Goal: Communication & Community: Answer question/provide support

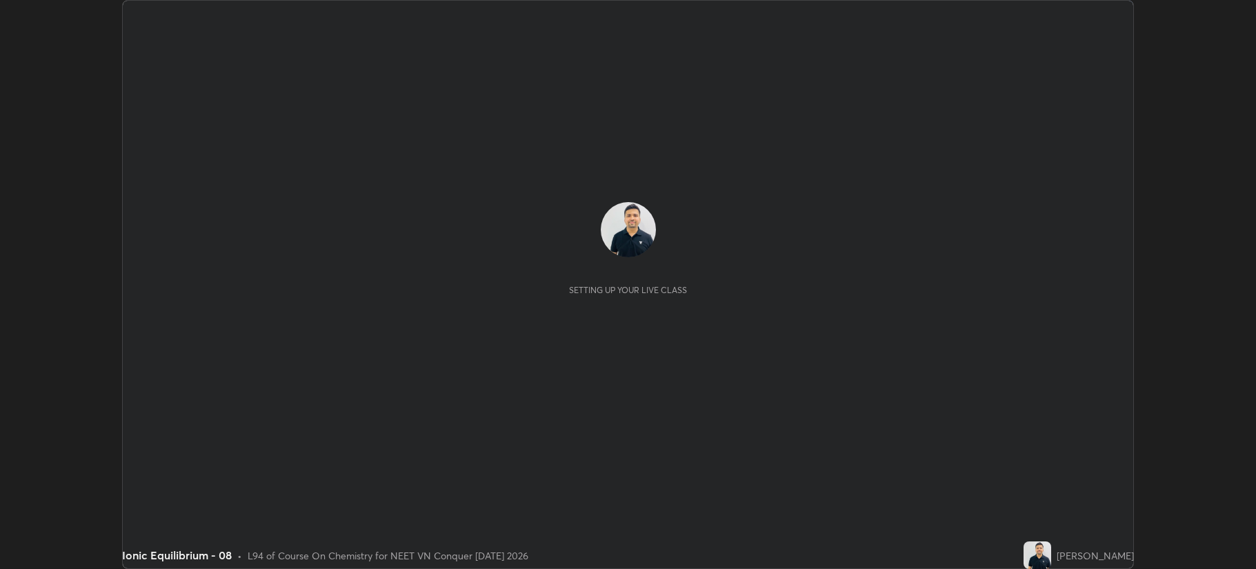
scroll to position [569, 1255]
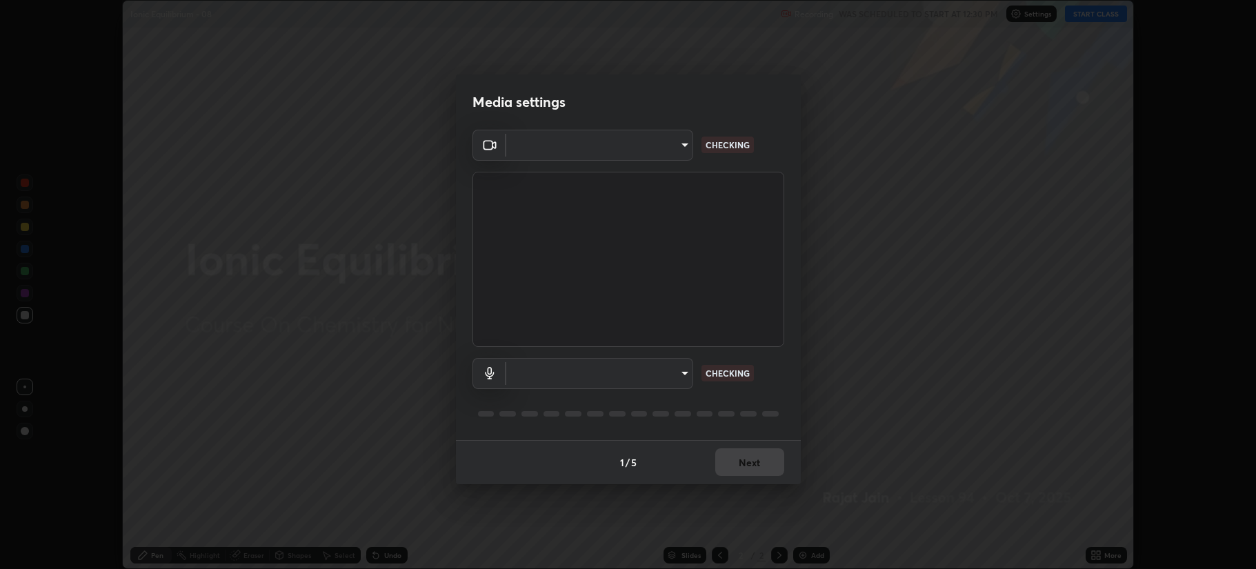
type input "b514d6723dd4d3c471526cd53b1784ca3f70d9044c5aa72a57affb8596088c16"
type input "4b0bcb73a5cd5ad7ac8f15a43def5814917f8cfc26a0fcb8ea41dee10f63b9ca"
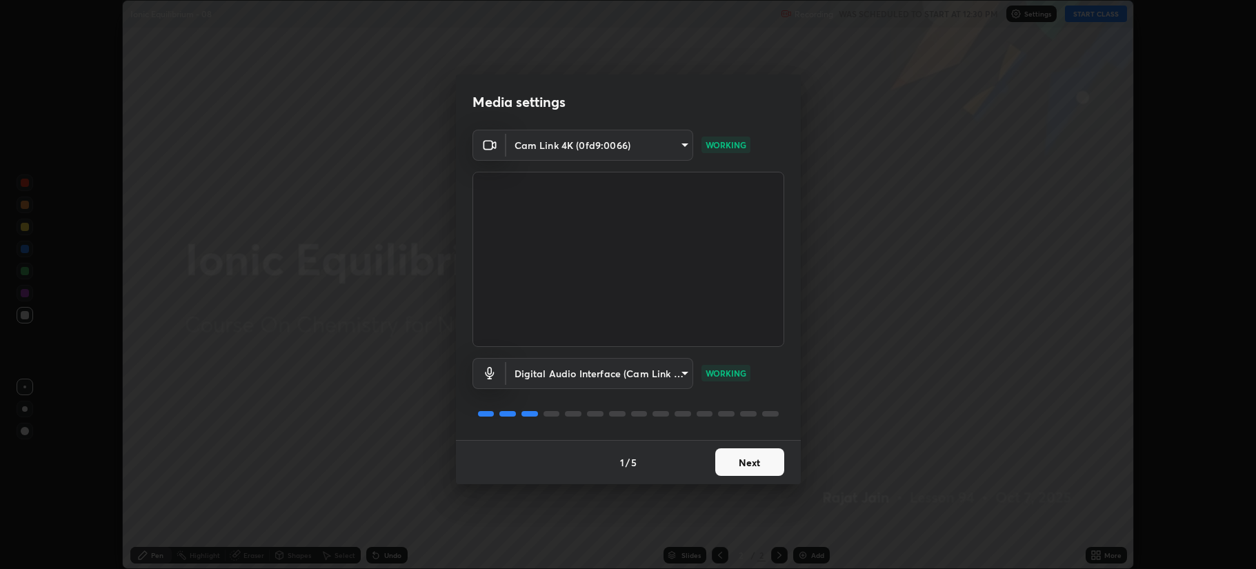
click at [751, 466] on button "Next" at bounding box center [749, 462] width 69 height 28
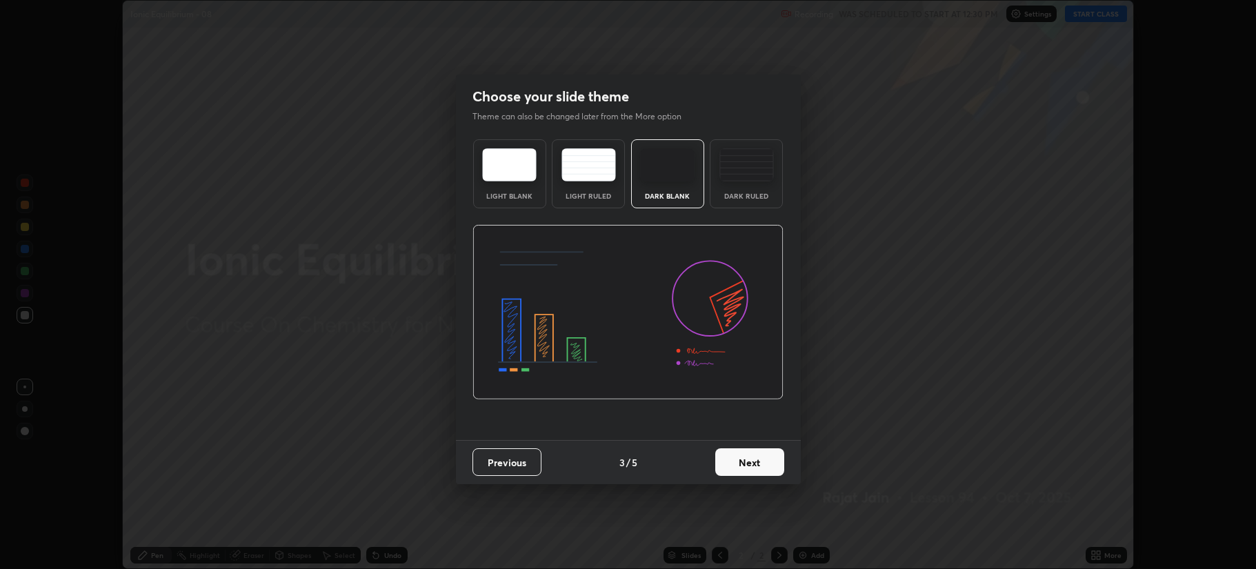
click at [752, 463] on button "Next" at bounding box center [749, 462] width 69 height 28
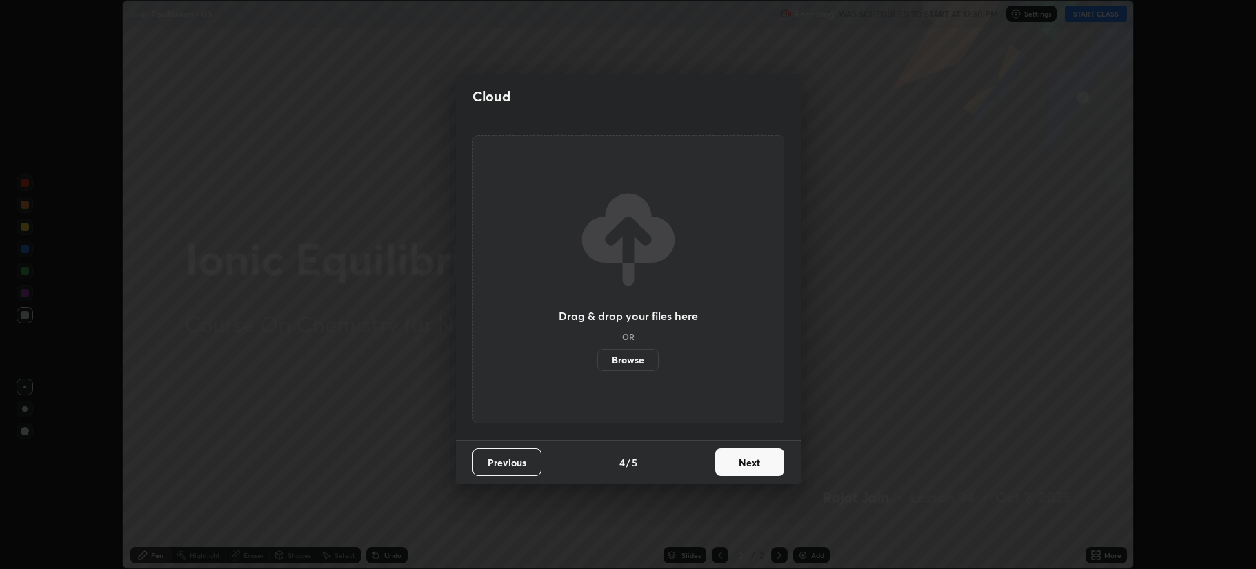
click at [752, 461] on button "Next" at bounding box center [749, 462] width 69 height 28
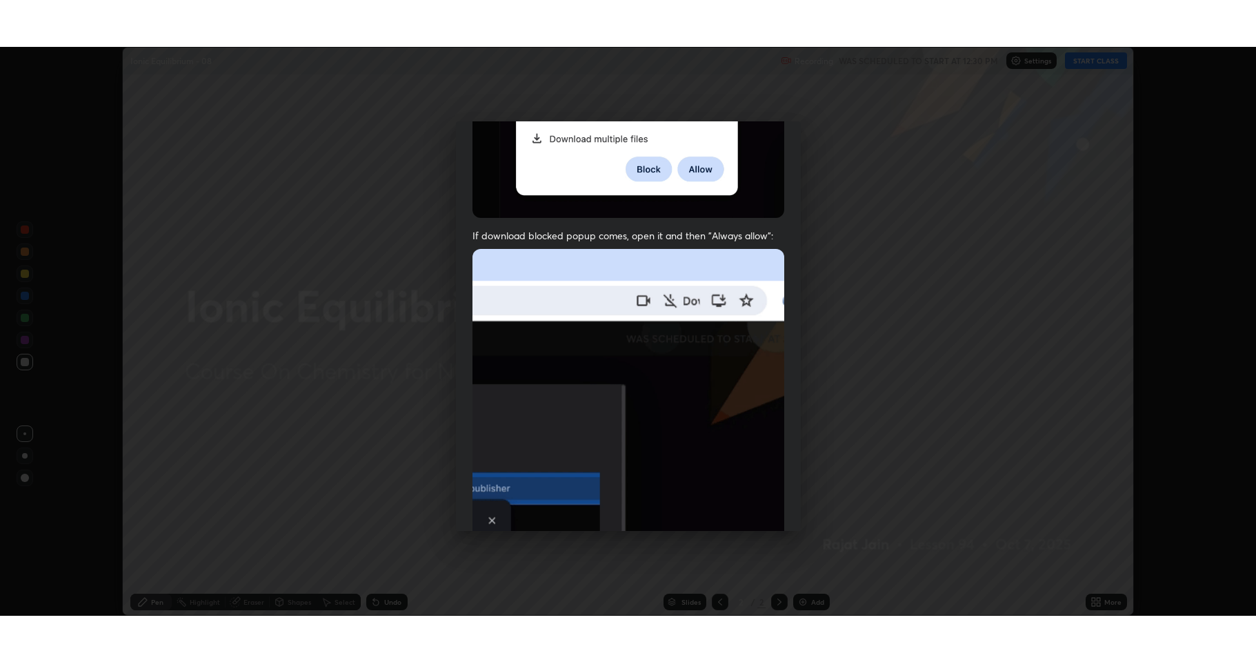
scroll to position [280, 0]
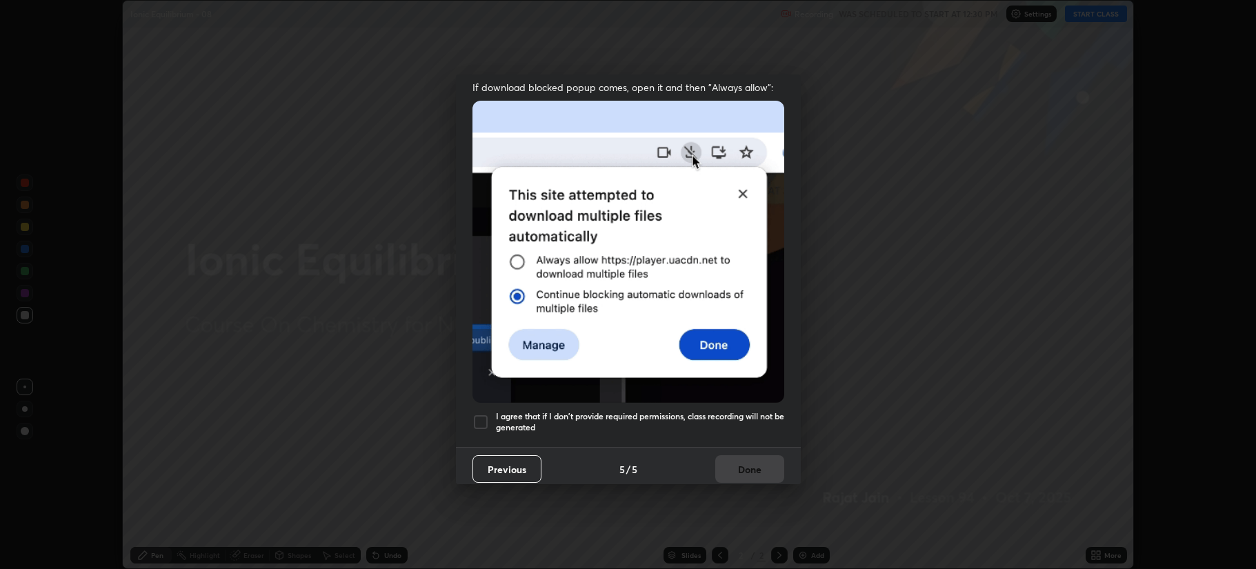
click at [483, 414] on div at bounding box center [480, 422] width 17 height 17
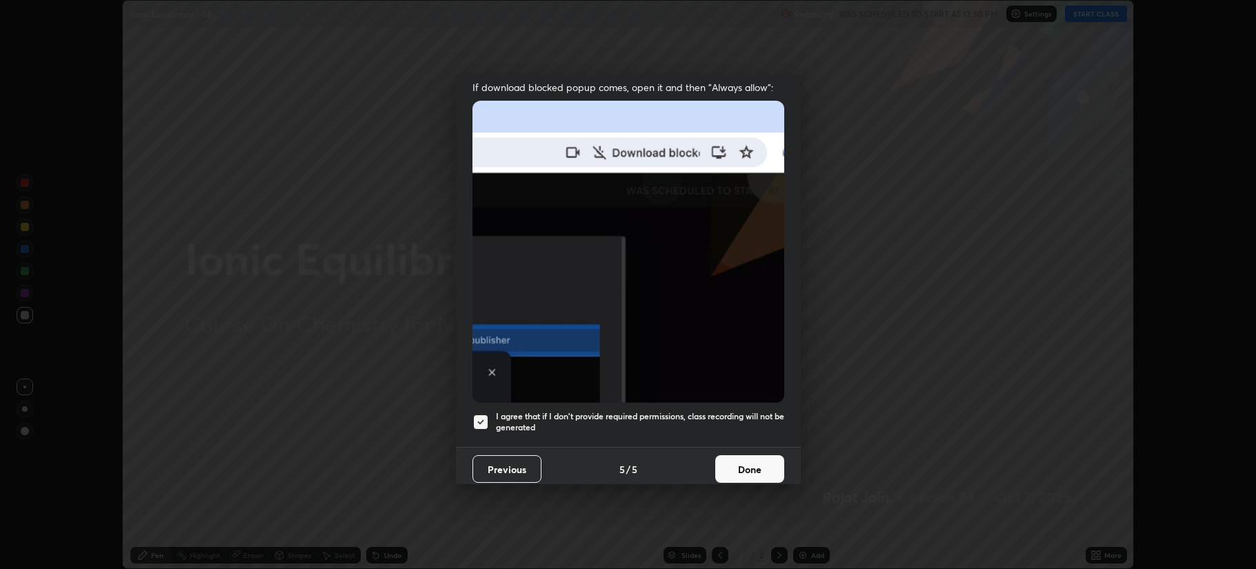
click at [745, 466] on button "Done" at bounding box center [749, 469] width 69 height 28
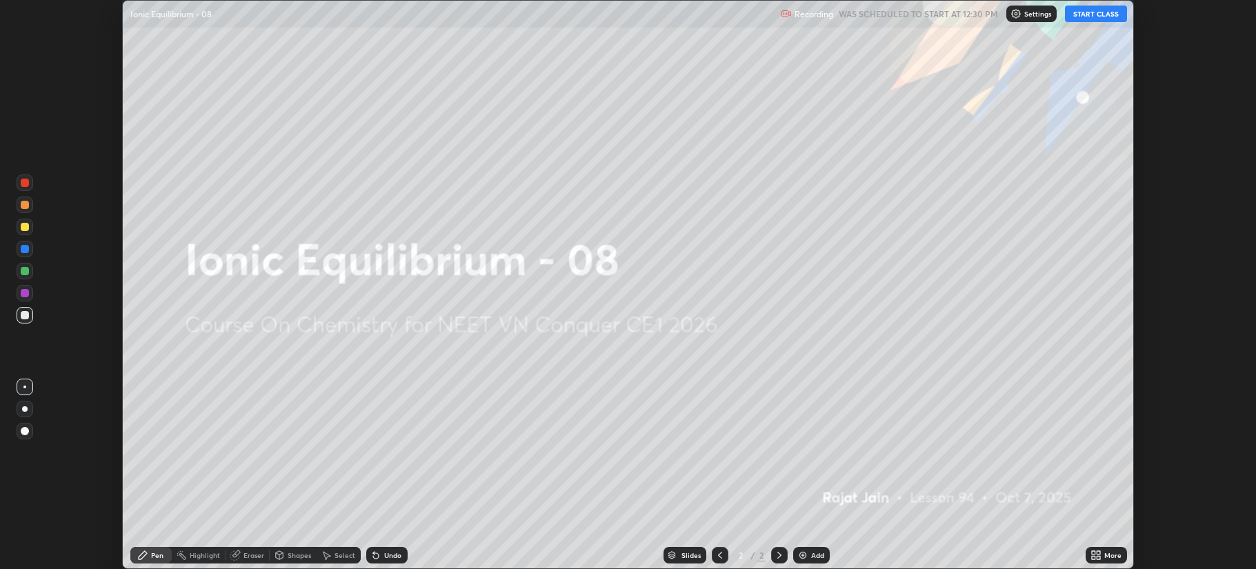
click at [1091, 16] on button "START CLASS" at bounding box center [1096, 14] width 62 height 17
click at [1111, 552] on div "More" at bounding box center [1112, 555] width 17 height 7
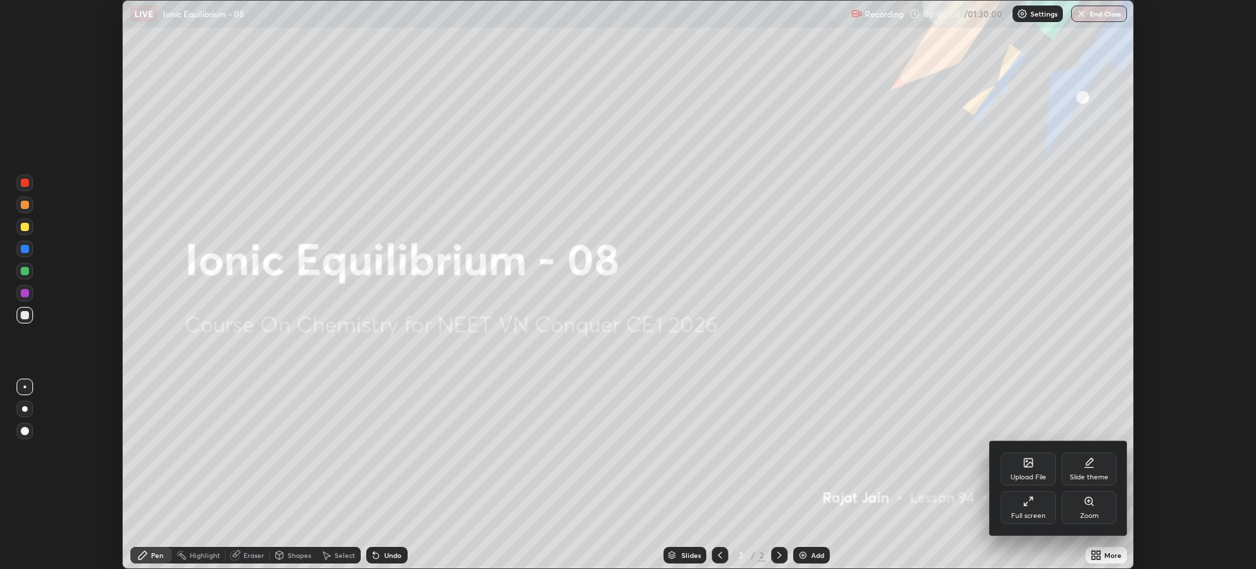
click at [1019, 508] on div "Full screen" at bounding box center [1027, 507] width 55 height 33
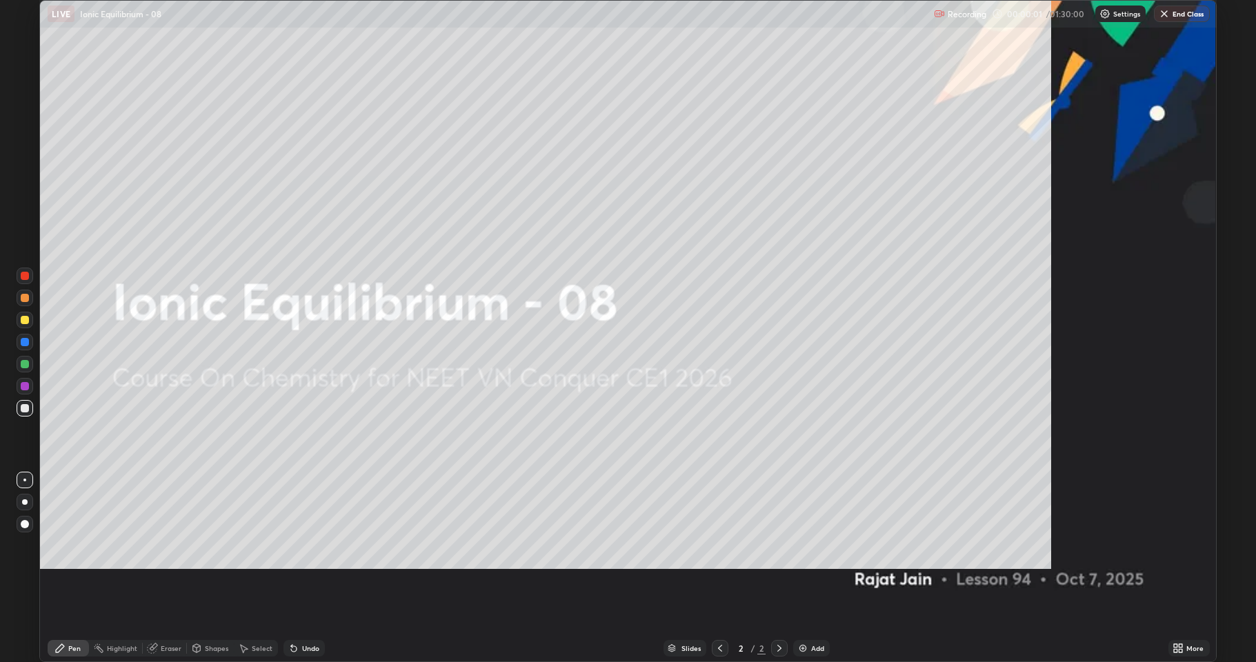
scroll to position [662, 1256]
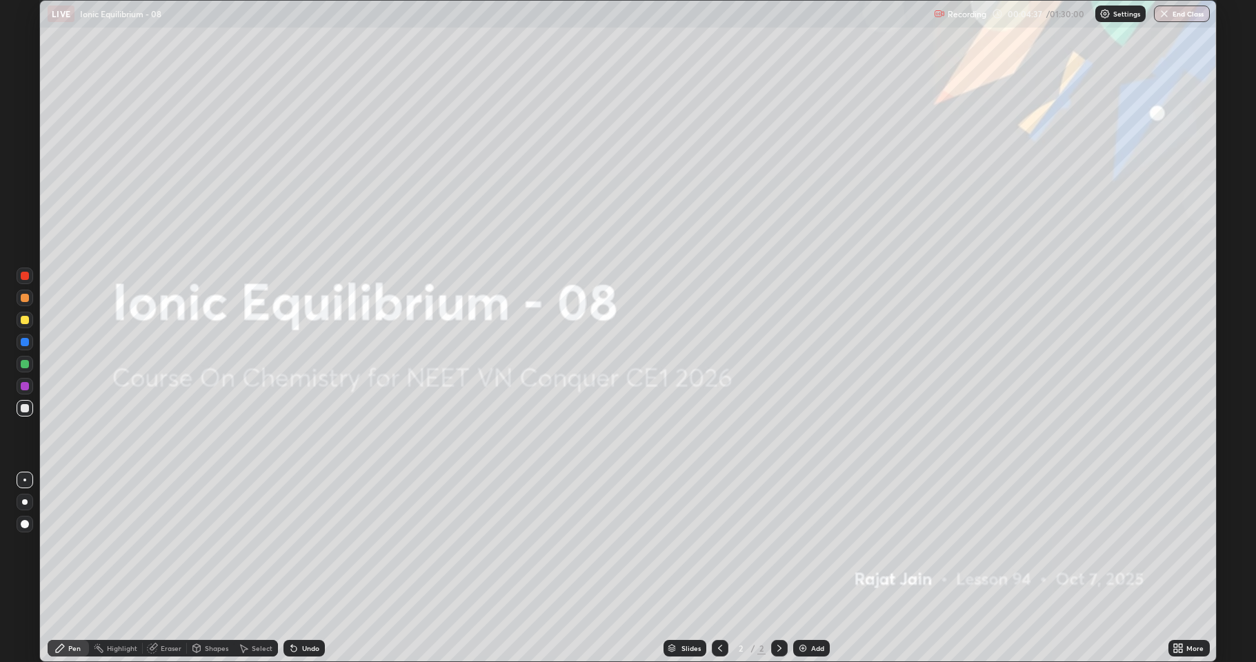
click at [813, 568] on div "Add" at bounding box center [817, 648] width 13 height 7
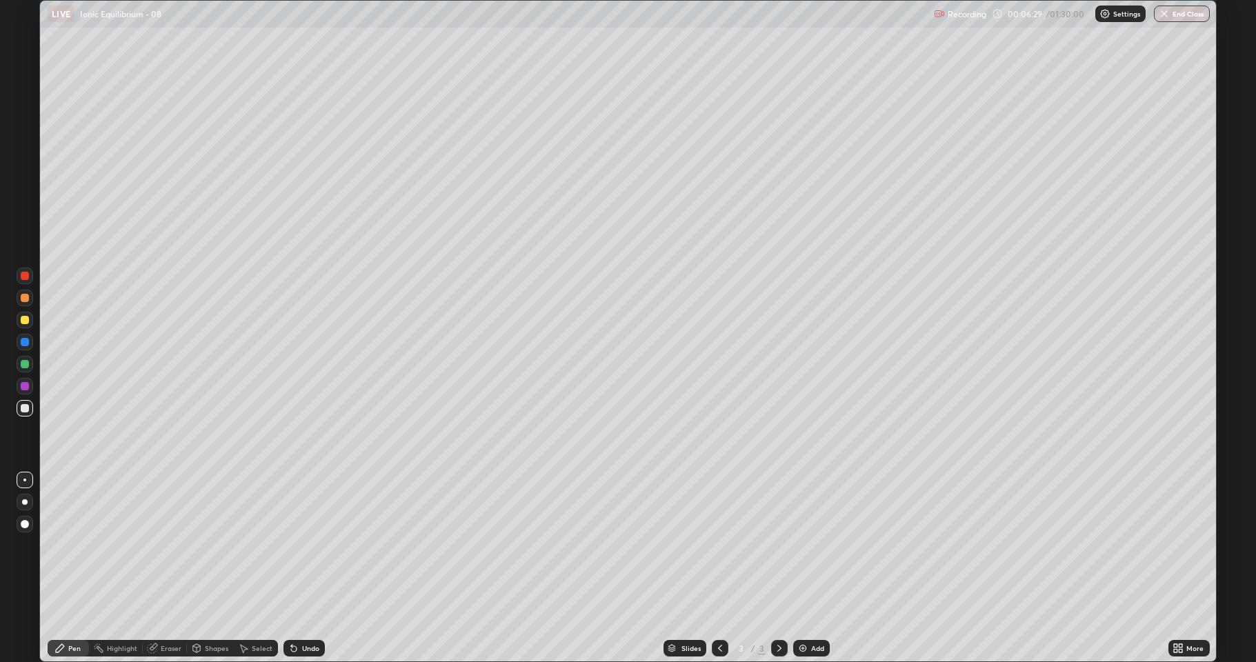
click at [815, 568] on div "Add" at bounding box center [811, 648] width 37 height 17
click at [309, 568] on div "Undo" at bounding box center [303, 648] width 41 height 17
click at [312, 568] on div "Undo" at bounding box center [310, 648] width 17 height 7
click at [308, 568] on div "Undo" at bounding box center [310, 648] width 17 height 7
click at [160, 568] on div "Eraser" at bounding box center [165, 648] width 44 height 17
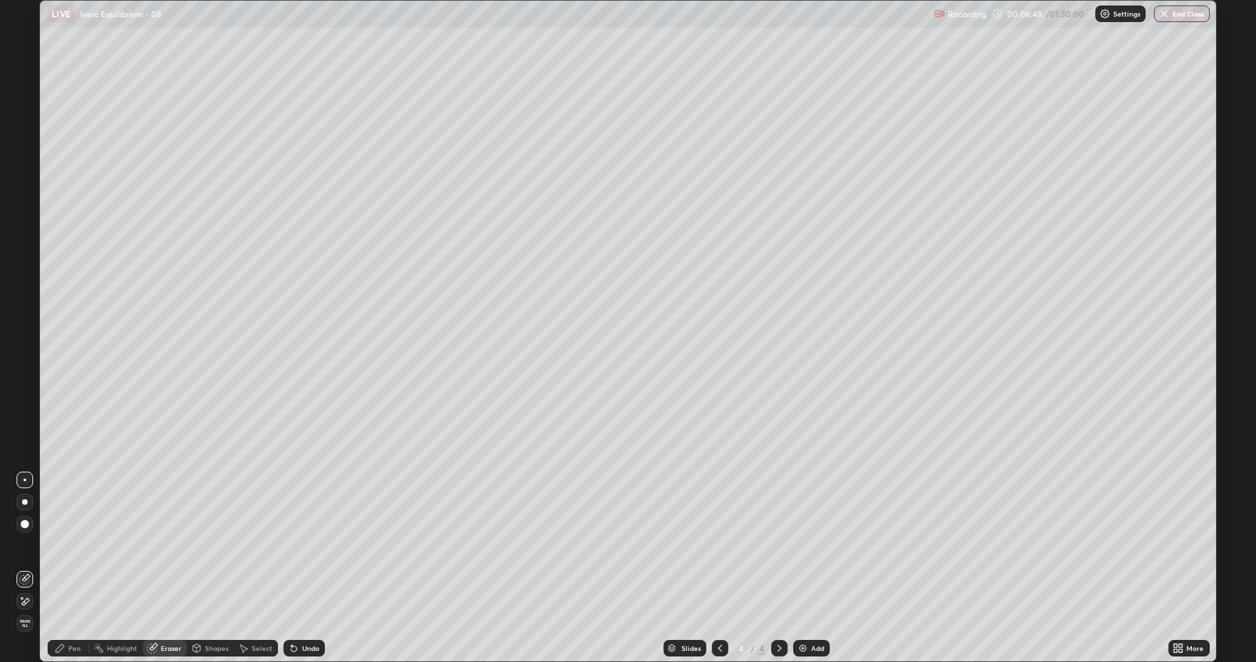
click at [71, 568] on div "Pen" at bounding box center [74, 648] width 12 height 7
click at [805, 568] on img at bounding box center [802, 648] width 11 height 11
click at [303, 568] on div "Undo" at bounding box center [310, 648] width 17 height 7
click at [298, 568] on div "Undo" at bounding box center [303, 648] width 41 height 17
click at [805, 568] on div "Add" at bounding box center [811, 648] width 37 height 17
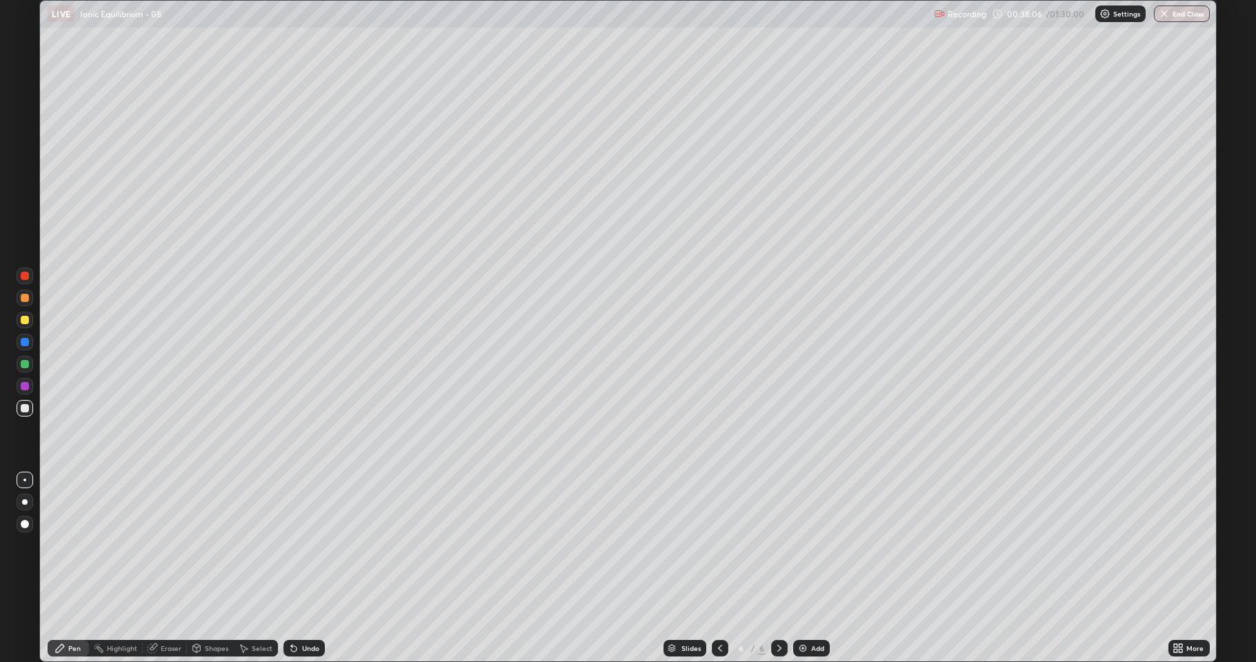
click at [807, 568] on div "Add" at bounding box center [811, 648] width 37 height 17
click at [803, 568] on img at bounding box center [802, 648] width 11 height 11
click at [302, 568] on div "Undo" at bounding box center [310, 648] width 17 height 7
click at [17, 317] on div at bounding box center [25, 320] width 17 height 17
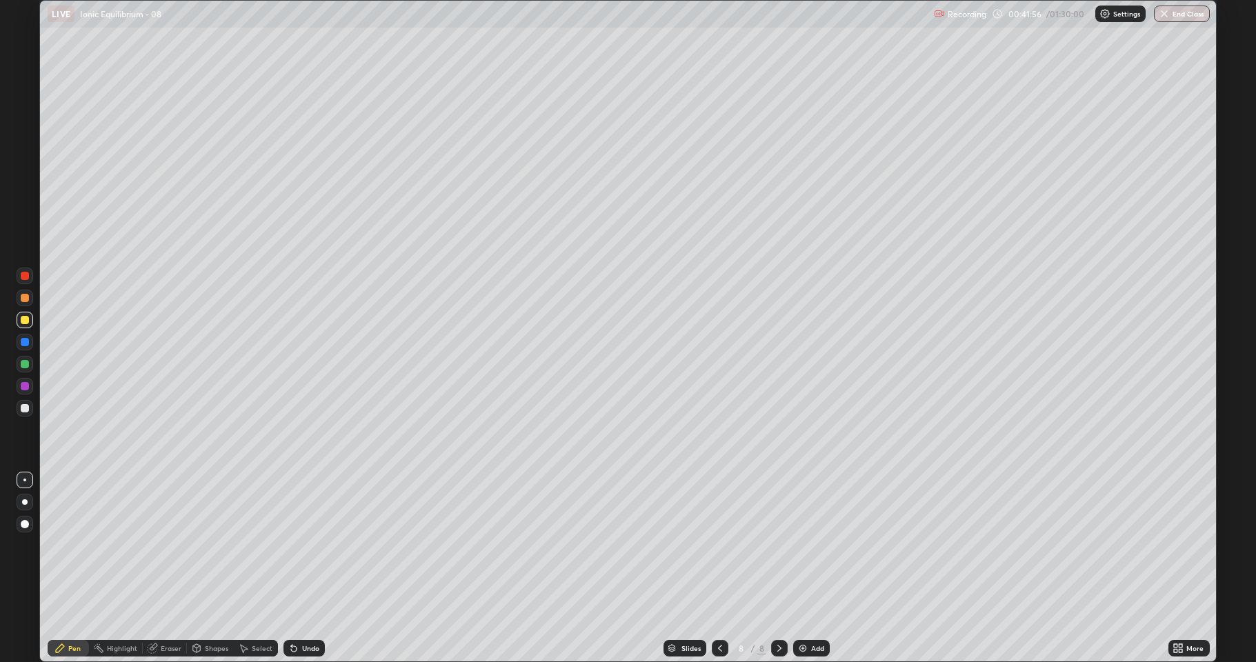
click at [23, 292] on div at bounding box center [25, 298] width 17 height 17
click at [815, 568] on div "Add" at bounding box center [817, 648] width 13 height 7
click at [28, 405] on div at bounding box center [25, 408] width 8 height 8
click at [19, 318] on div at bounding box center [25, 320] width 17 height 17
click at [807, 568] on div "Add" at bounding box center [811, 648] width 37 height 17
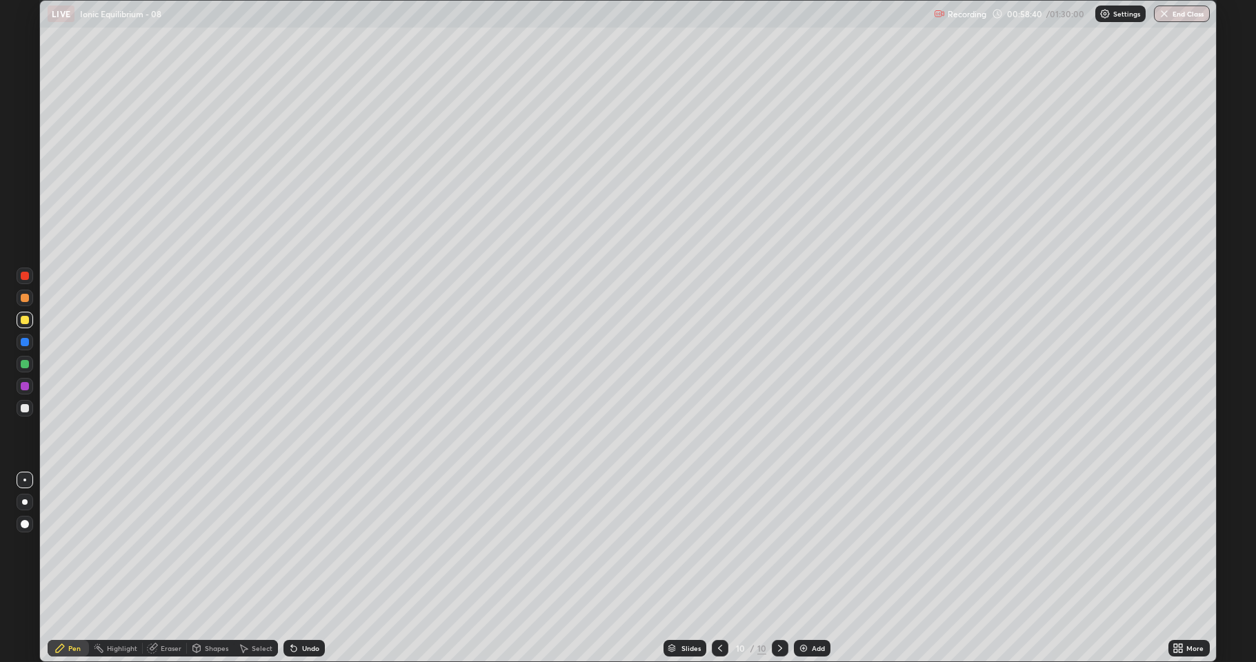
click at [28, 409] on div at bounding box center [25, 408] width 8 height 8
click at [294, 568] on icon at bounding box center [293, 648] width 11 height 11
click at [310, 568] on div "Undo" at bounding box center [310, 648] width 17 height 7
click at [309, 568] on div "Undo" at bounding box center [303, 648] width 41 height 17
click at [310, 568] on div "Undo" at bounding box center [310, 648] width 17 height 7
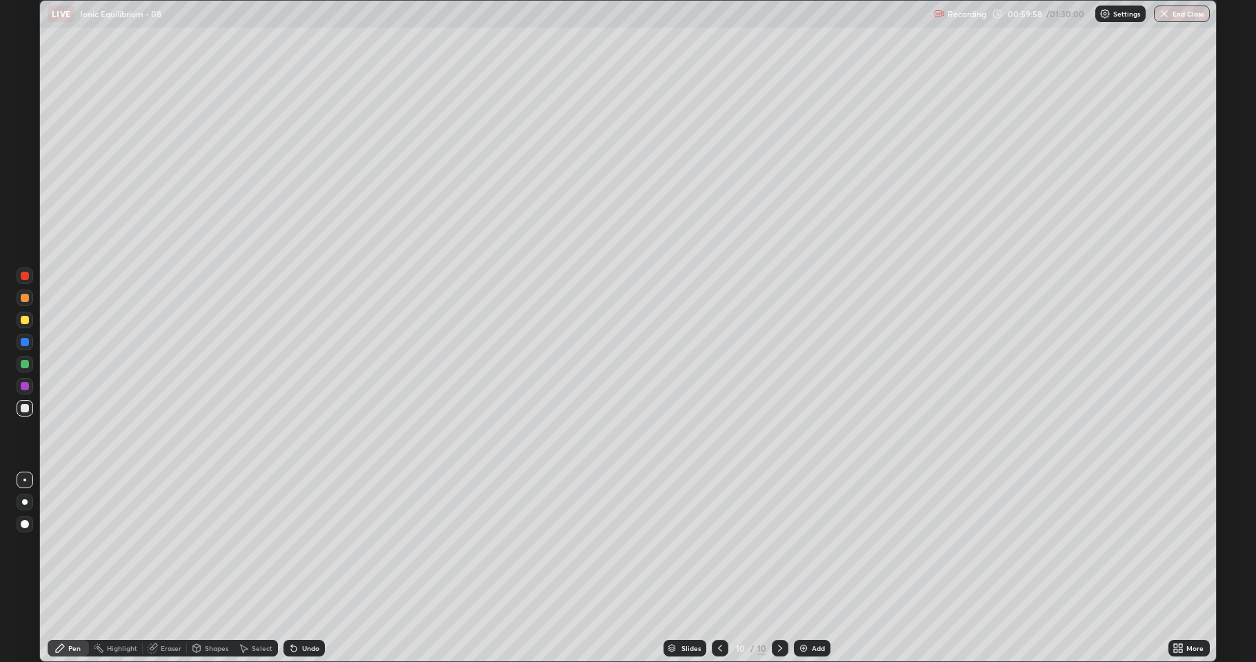
click at [318, 568] on div "Undo" at bounding box center [303, 648] width 41 height 17
click at [319, 568] on div "Undo" at bounding box center [303, 648] width 41 height 17
click at [320, 568] on div "Undo" at bounding box center [303, 648] width 41 height 17
click at [315, 568] on div "Undo" at bounding box center [303, 648] width 41 height 17
click at [314, 568] on div "Undo" at bounding box center [303, 648] width 41 height 17
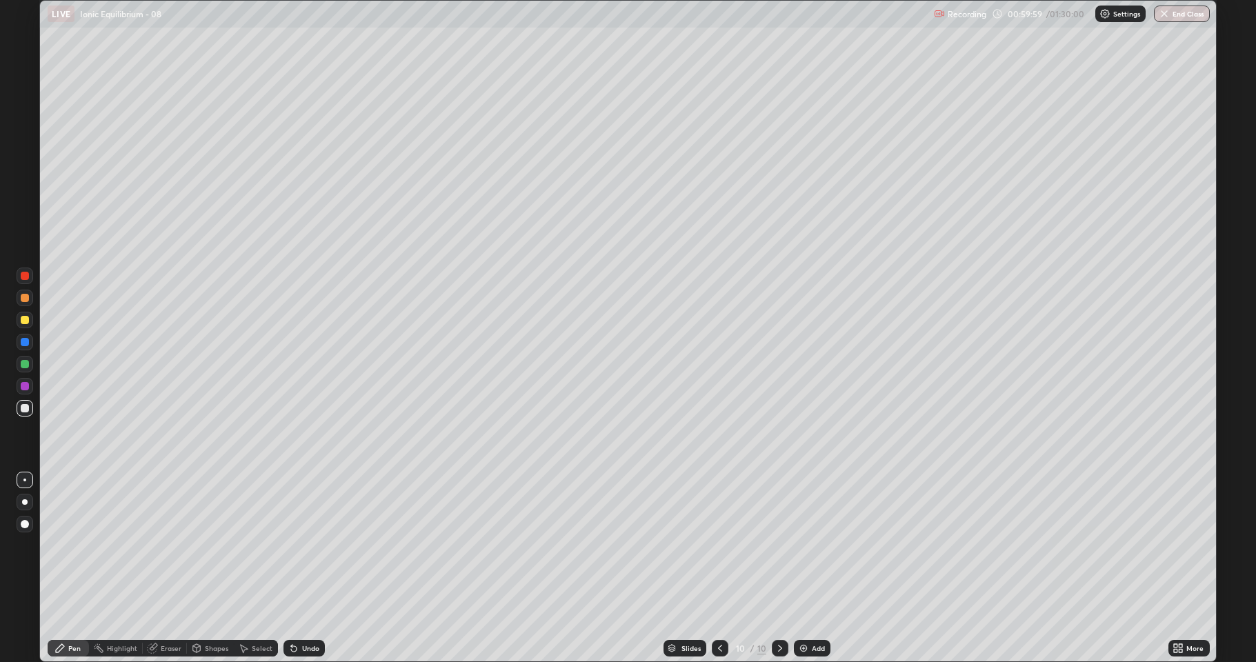
click at [312, 568] on div "Undo" at bounding box center [303, 648] width 41 height 17
click at [314, 568] on div "Undo" at bounding box center [303, 648] width 41 height 17
click at [26, 298] on div at bounding box center [25, 298] width 8 height 8
click at [309, 568] on div "Undo" at bounding box center [310, 648] width 17 height 7
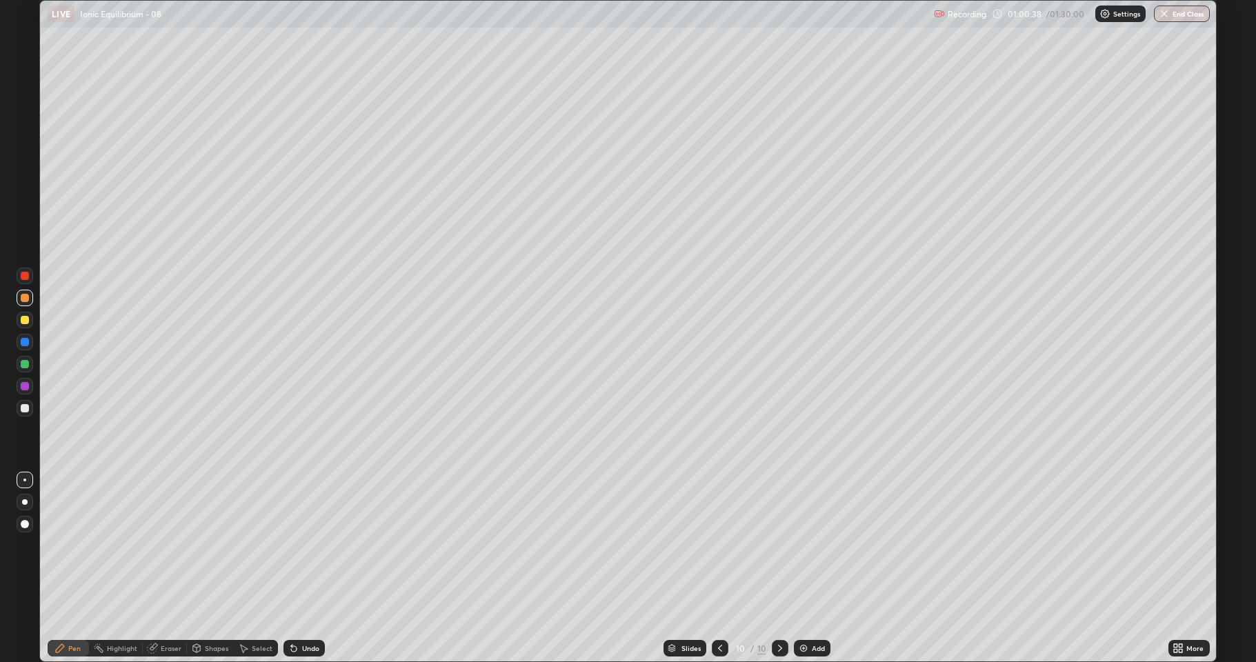
click at [26, 408] on div at bounding box center [25, 408] width 8 height 8
click at [812, 568] on div "Add" at bounding box center [818, 648] width 13 height 7
click at [302, 568] on div "Undo" at bounding box center [310, 648] width 17 height 7
click at [299, 568] on div "Undo" at bounding box center [303, 648] width 41 height 17
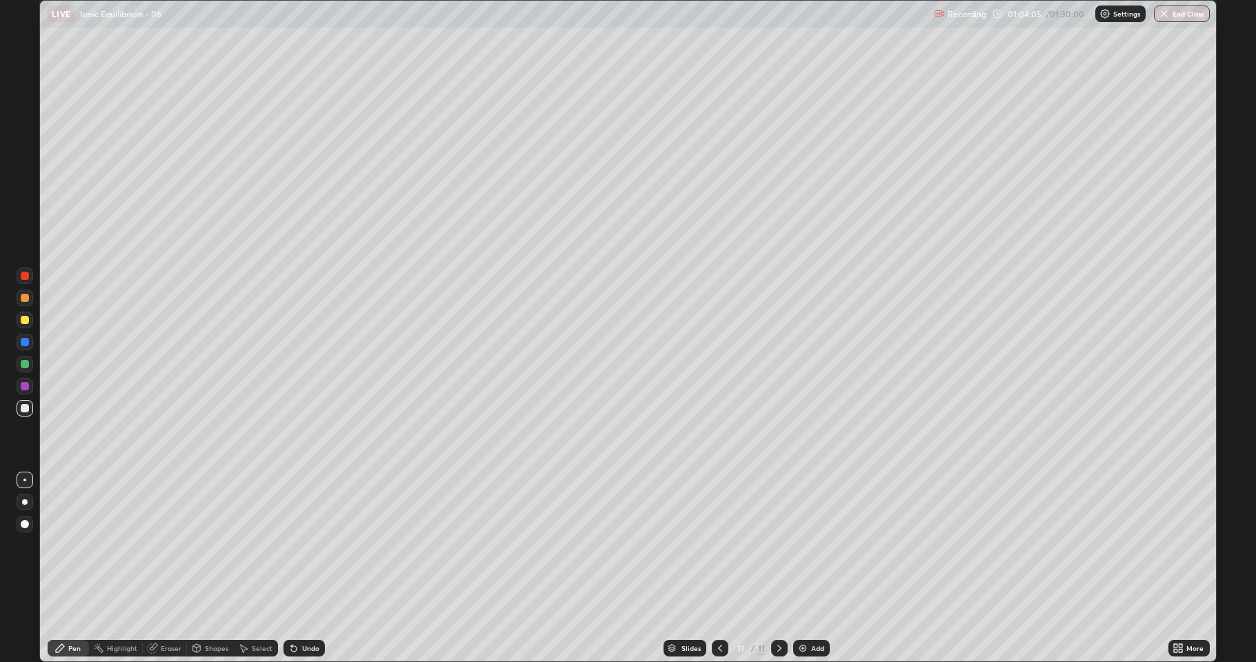
click at [295, 568] on div "Undo" at bounding box center [303, 648] width 41 height 17
click at [808, 568] on div "Add" at bounding box center [811, 648] width 37 height 17
click at [1185, 11] on button "End Class" at bounding box center [1182, 14] width 56 height 17
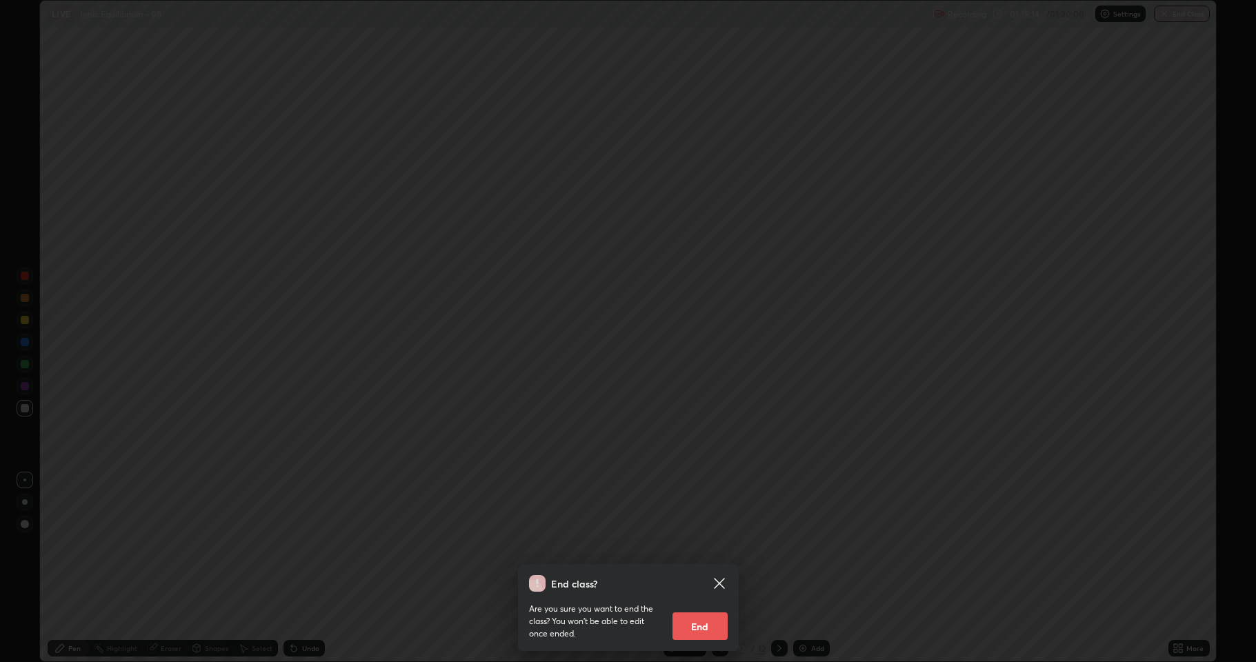
click at [692, 568] on button "End" at bounding box center [699, 626] width 55 height 28
